Goal: Task Accomplishment & Management: Use online tool/utility

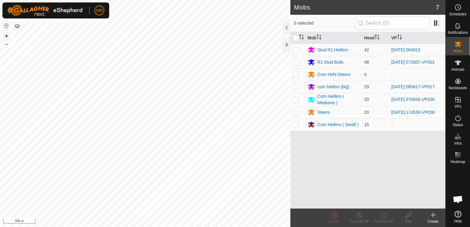
click at [6, 35] on button "+" at bounding box center [6, 35] width 7 height 7
click at [7, 35] on button "+" at bounding box center [6, 35] width 7 height 7
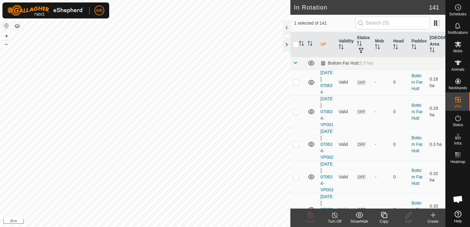
click at [383, 218] on icon at bounding box center [384, 215] width 6 height 6
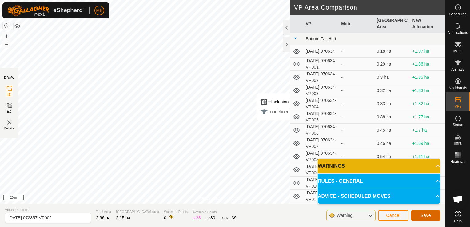
click at [436, 217] on button "Save" at bounding box center [426, 215] width 30 height 11
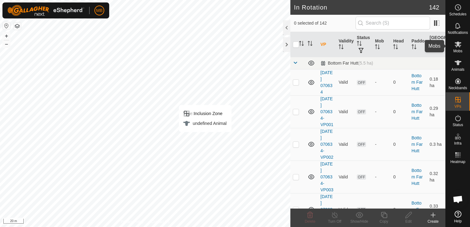
click at [458, 45] on icon at bounding box center [458, 45] width 7 height 6
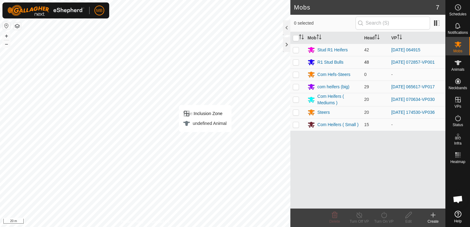
click at [294, 61] on p-checkbox at bounding box center [296, 62] width 6 height 5
checkbox input "true"
click at [382, 217] on icon at bounding box center [384, 215] width 6 height 6
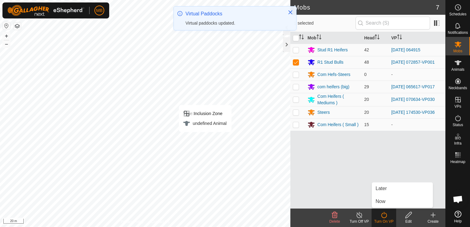
click at [378, 202] on link "Now" at bounding box center [402, 201] width 61 height 12
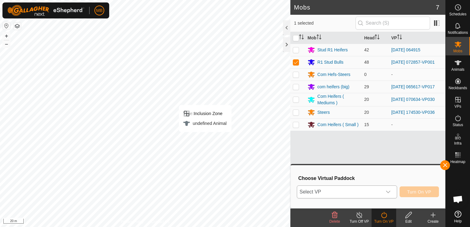
click at [386, 194] on div "dropdown trigger" at bounding box center [388, 192] width 12 height 12
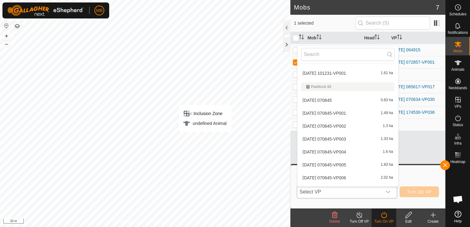
scroll to position [1728, 0]
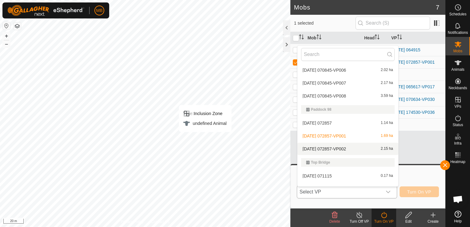
click at [370, 150] on li "[DATE] 072857-VP002 2.15 ha" at bounding box center [348, 149] width 101 height 12
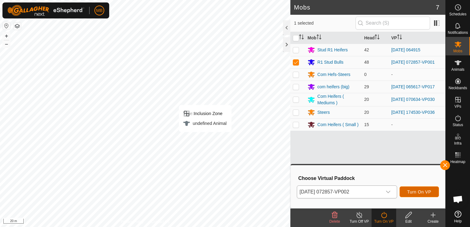
click at [418, 191] on span "Turn On VP" at bounding box center [419, 192] width 24 height 5
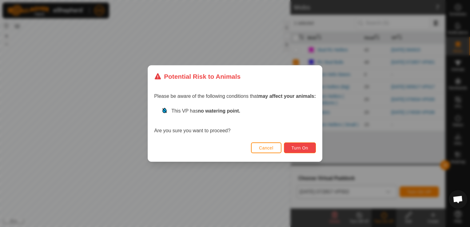
click at [294, 148] on span "Turn On" at bounding box center [300, 148] width 17 height 5
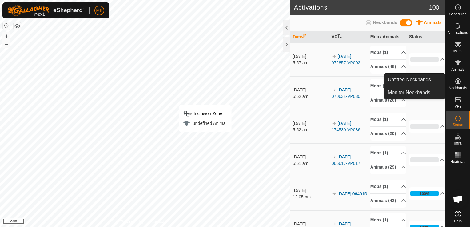
drag, startPoint x: 458, startPoint y: 91, endPoint x: 458, endPoint y: 79, distance: 11.7
click at [458, 79] on icon at bounding box center [458, 81] width 6 height 6
click at [431, 79] on link "Unfitted Neckbands" at bounding box center [414, 80] width 61 height 12
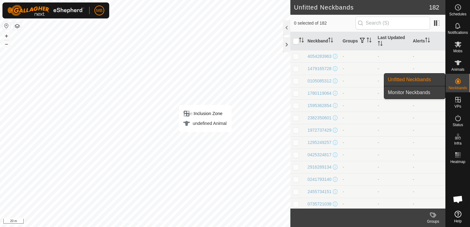
click at [436, 94] on link "Monitor Neckbands" at bounding box center [414, 92] width 61 height 12
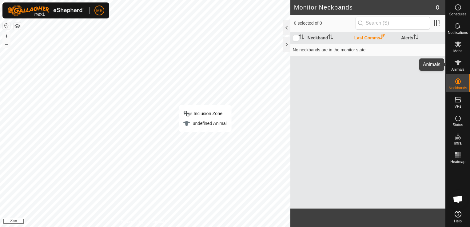
click at [458, 63] on icon at bounding box center [458, 62] width 7 height 5
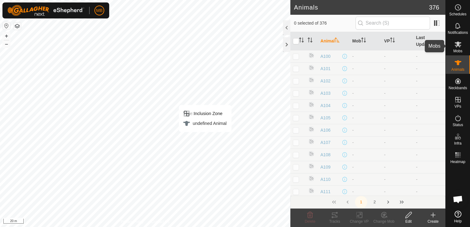
click at [458, 43] on icon at bounding box center [458, 45] width 7 height 6
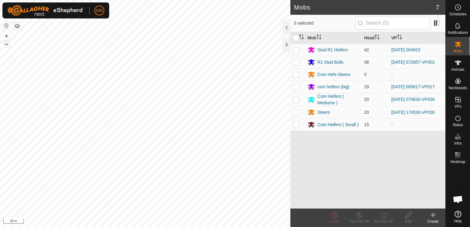
click at [7, 44] on button "–" at bounding box center [6, 43] width 7 height 7
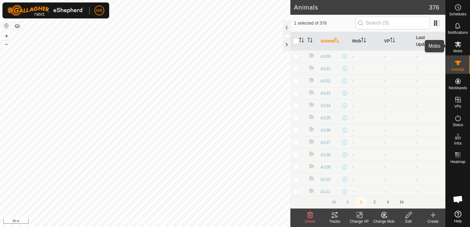
click at [458, 51] on span "Mobs" at bounding box center [458, 51] width 9 height 4
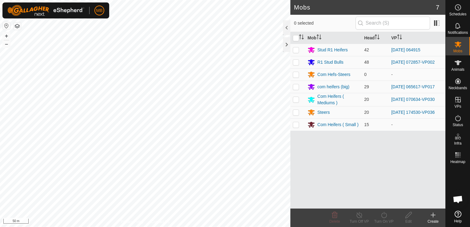
click at [145, 224] on div "Privacy Policy Contact Us [DATE] 072857-VP002 Type: Inclusion Zone 48 Animals +…" at bounding box center [145, 113] width 290 height 227
click at [6, 46] on button "–" at bounding box center [6, 43] width 7 height 7
click at [23, 227] on html "MB Schedules Notifications Mobs Animals Neckbands VPs Status Infra Heatmap Help…" at bounding box center [235, 113] width 470 height 227
click at [7, 33] on button "+" at bounding box center [6, 35] width 7 height 7
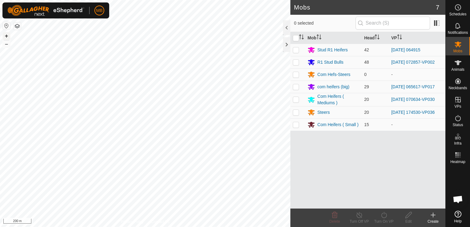
click at [7, 33] on button "+" at bounding box center [6, 35] width 7 height 7
click at [6, 35] on button "+" at bounding box center [6, 35] width 7 height 7
click at [68, 11] on div "MB Schedules Notifications Mobs Animals Neckbands VPs Status Infra Heatmap Help…" at bounding box center [235, 113] width 470 height 227
click at [7, 42] on button "–" at bounding box center [6, 43] width 7 height 7
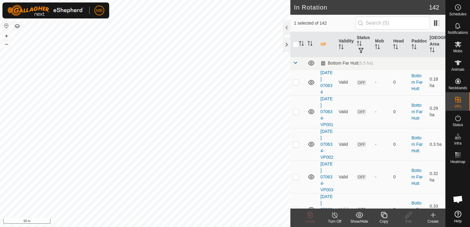
click at [385, 221] on div "Copy" at bounding box center [384, 222] width 25 height 6
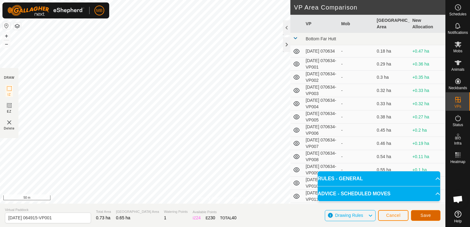
click at [425, 218] on button "Save" at bounding box center [426, 215] width 30 height 11
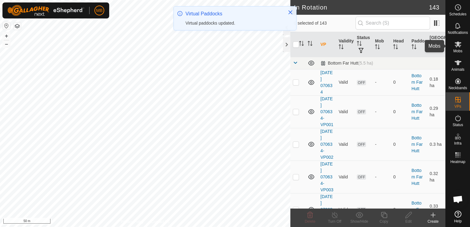
click at [458, 49] on span "Mobs" at bounding box center [458, 51] width 9 height 4
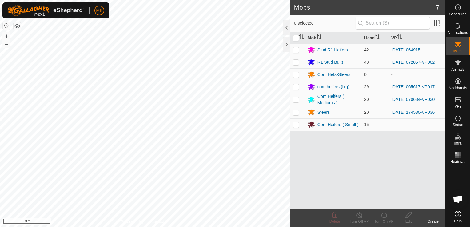
click at [295, 50] on p-checkbox at bounding box center [296, 49] width 6 height 5
checkbox input "true"
click at [384, 221] on div "Turn On VP" at bounding box center [384, 222] width 25 height 6
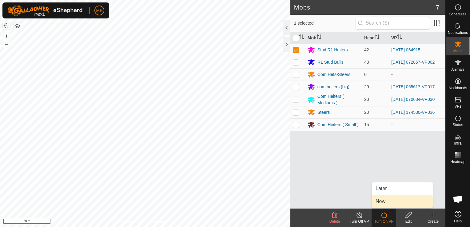
click at [382, 200] on link "Now" at bounding box center [402, 201] width 61 height 12
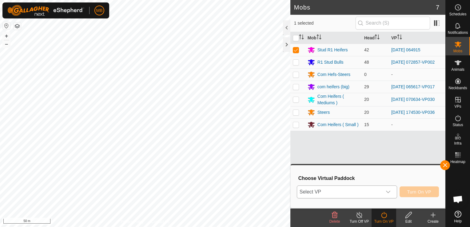
click at [385, 191] on div "dropdown trigger" at bounding box center [388, 192] width 12 height 12
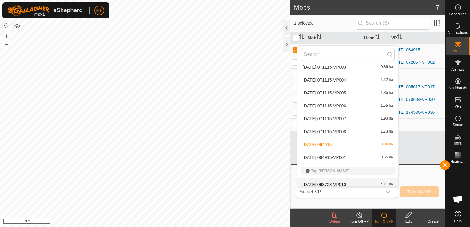
scroll to position [1880, 0]
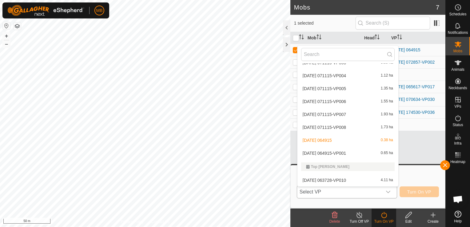
click at [378, 152] on li "[DATE] 064915-VP001 0.65 ha" at bounding box center [348, 153] width 101 height 12
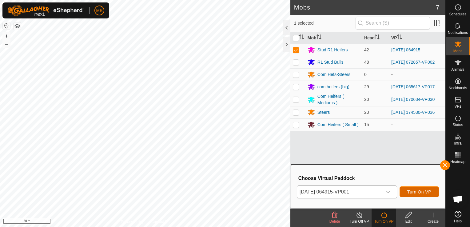
click at [409, 194] on span "Turn On VP" at bounding box center [419, 192] width 24 height 5
